Goal: Task Accomplishment & Management: Use online tool/utility

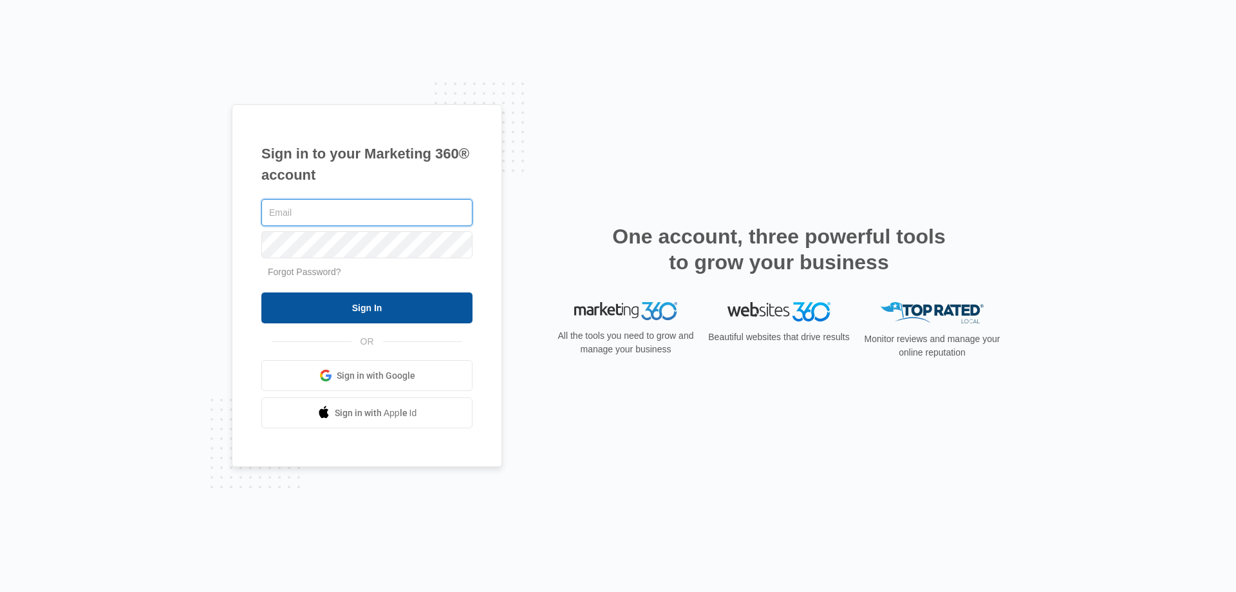
type input "[PERSON_NAME][EMAIL_ADDRESS][DOMAIN_NAME]"
click at [333, 304] on input "Sign In" at bounding box center [366, 307] width 211 height 31
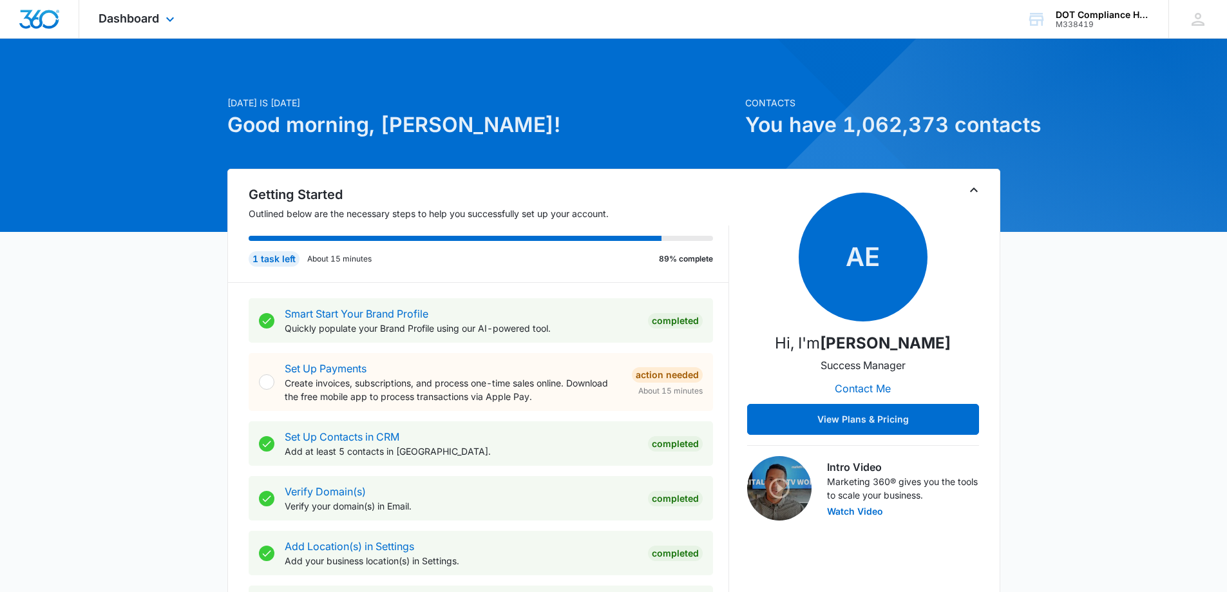
click at [130, 26] on div "Dashboard Apps Reputation Forms CRM Email Social Content Ads Intelligence Files…" at bounding box center [138, 19] width 118 height 38
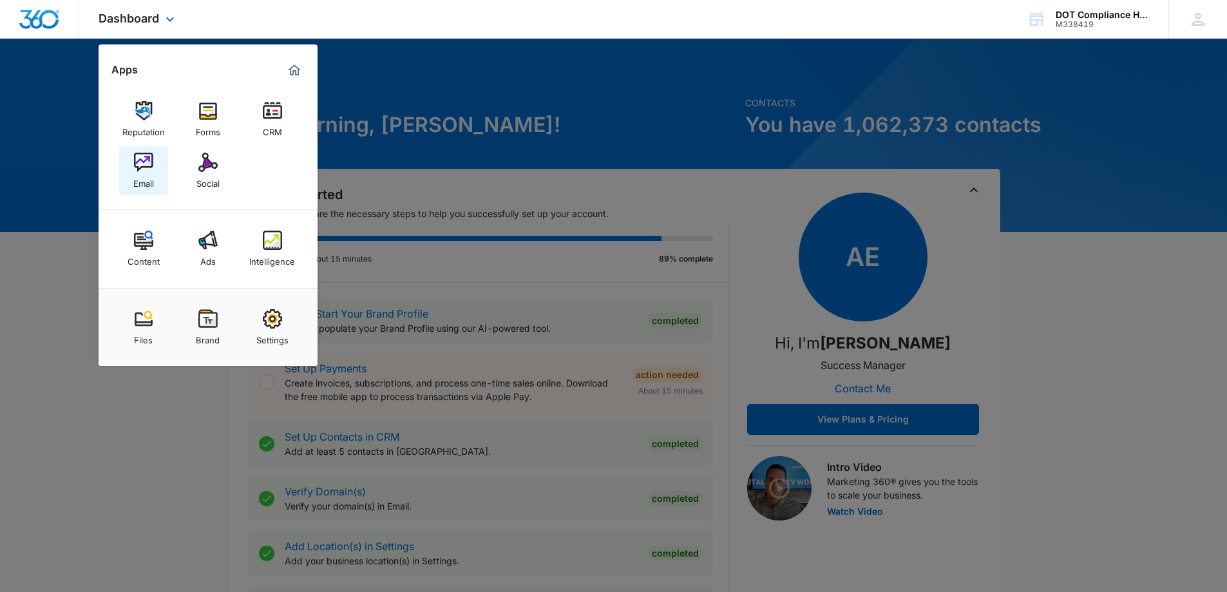
click at [133, 163] on link "Email" at bounding box center [143, 170] width 49 height 49
